Goal: Task Accomplishment & Management: Manage account settings

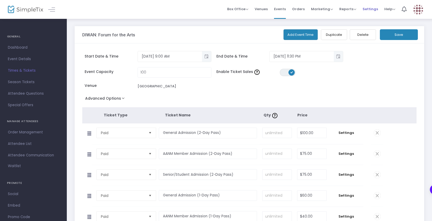
click at [371, 9] on span "Settings" at bounding box center [370, 8] width 15 height 13
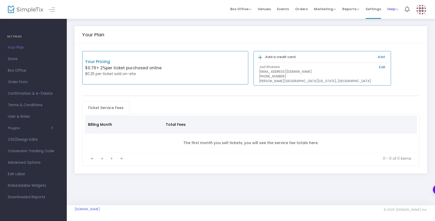
click at [396, 10] on span "Help" at bounding box center [392, 9] width 11 height 5
click at [281, 24] on div "Your Plan Your Pricing $0.79 + 2% per ticket purchased online $0.25 per ticket …" at bounding box center [251, 105] width 368 height 174
click at [423, 9] on img at bounding box center [421, 9] width 11 height 11
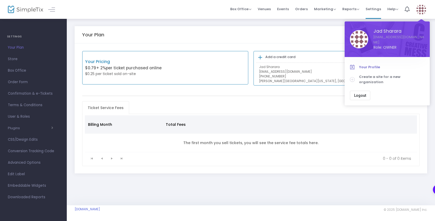
click at [367, 66] on span "Your Profile" at bounding box center [391, 67] width 65 height 5
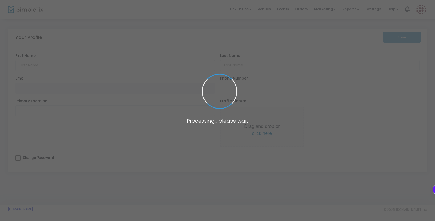
type input "Jad"
type input "Sharara"
type input "[EMAIL_ADDRESS][DOMAIN_NAME]"
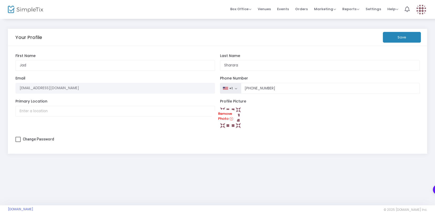
click at [18, 138] on span at bounding box center [17, 139] width 5 height 5
click at [18, 142] on input "Change Password" at bounding box center [18, 142] width 0 height 0
checkbox input "true"
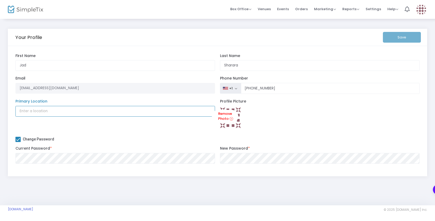
type input "[EMAIL_ADDRESS][DOMAIN_NAME]"
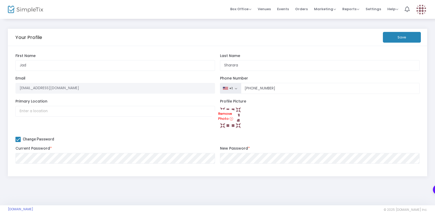
click at [404, 40] on button "Save" at bounding box center [402, 37] width 38 height 11
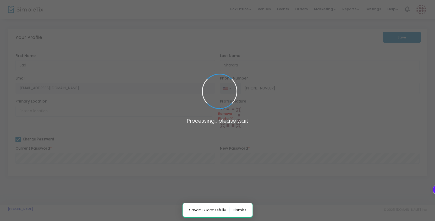
type input "[PHONE_NUMBER]"
